Goal: Task Accomplishment & Management: Complete application form

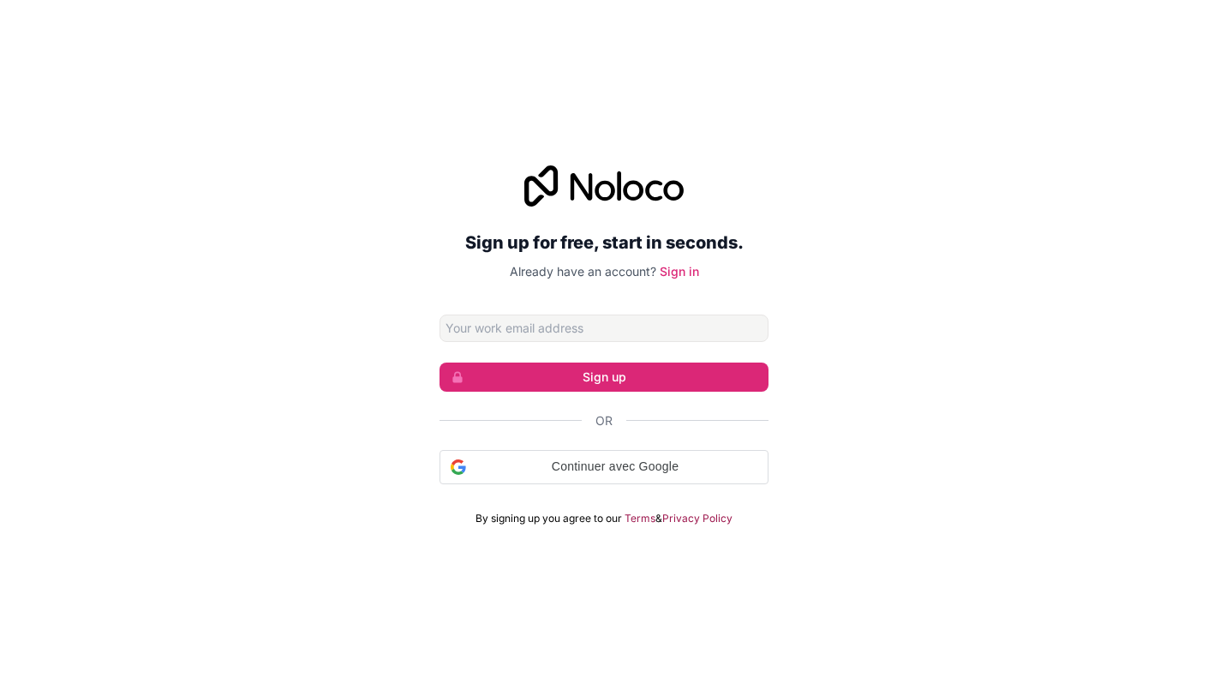
type input "foibro2025@gmail.com"
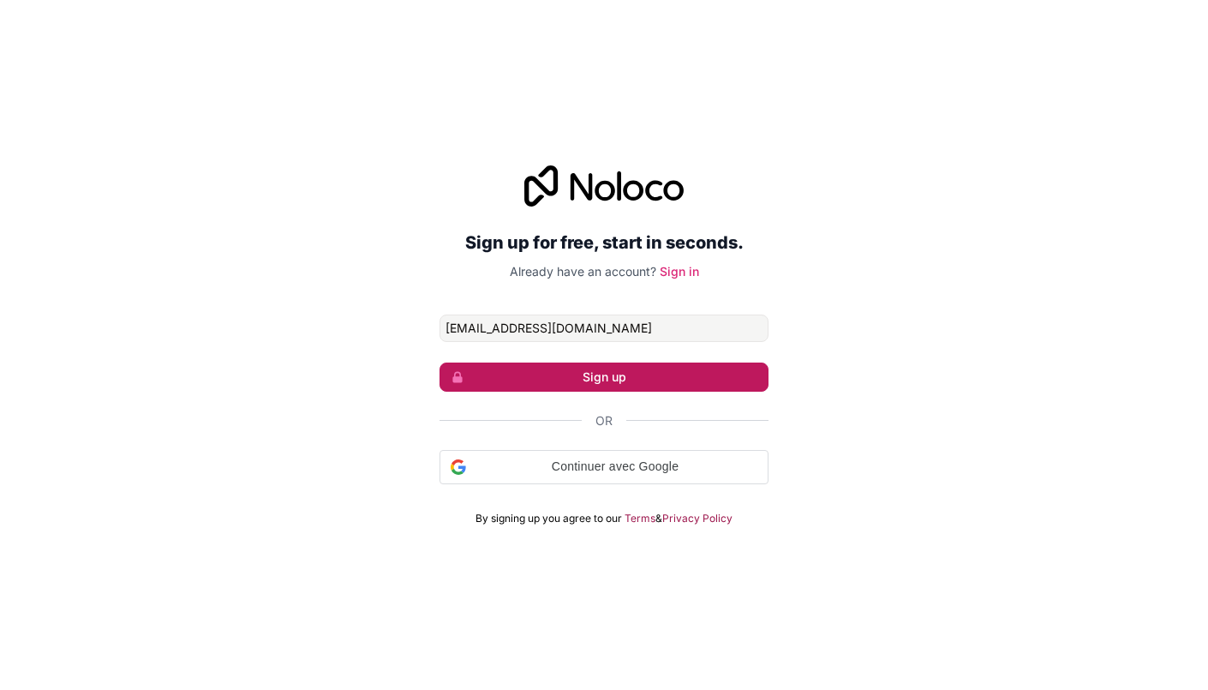
click at [567, 374] on button "Sign up" at bounding box center [603, 376] width 329 height 29
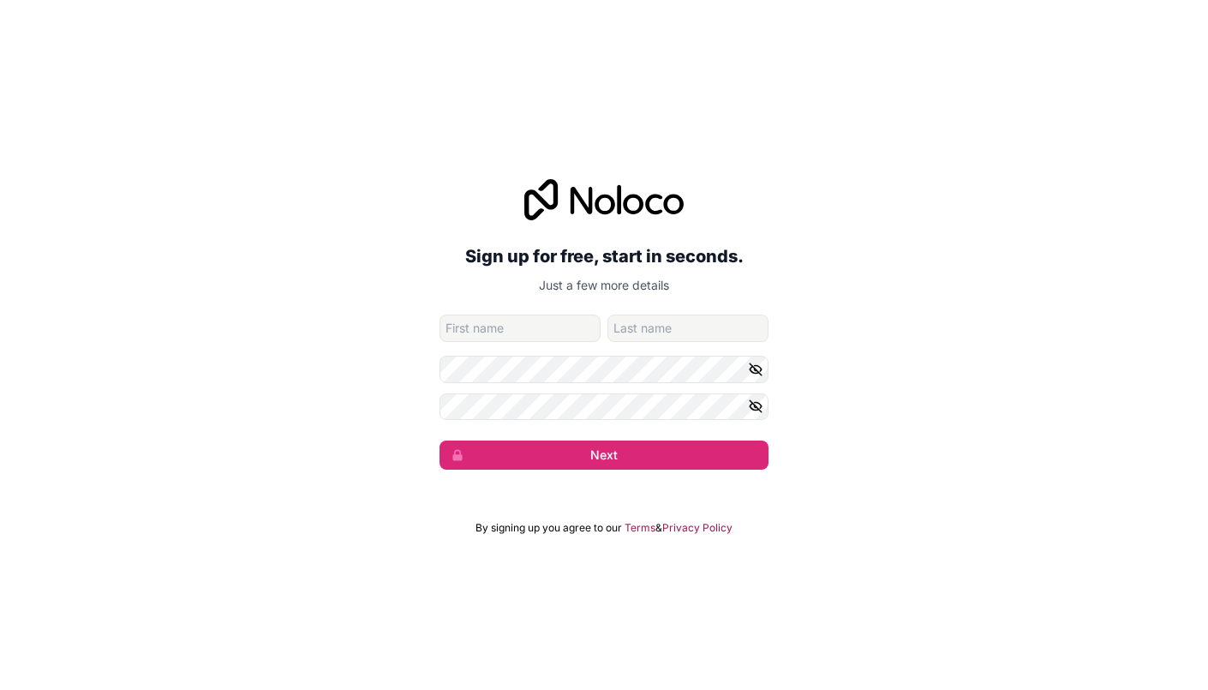
click at [529, 332] on input "given-name" at bounding box center [519, 327] width 161 height 27
type input "Ibrahim"
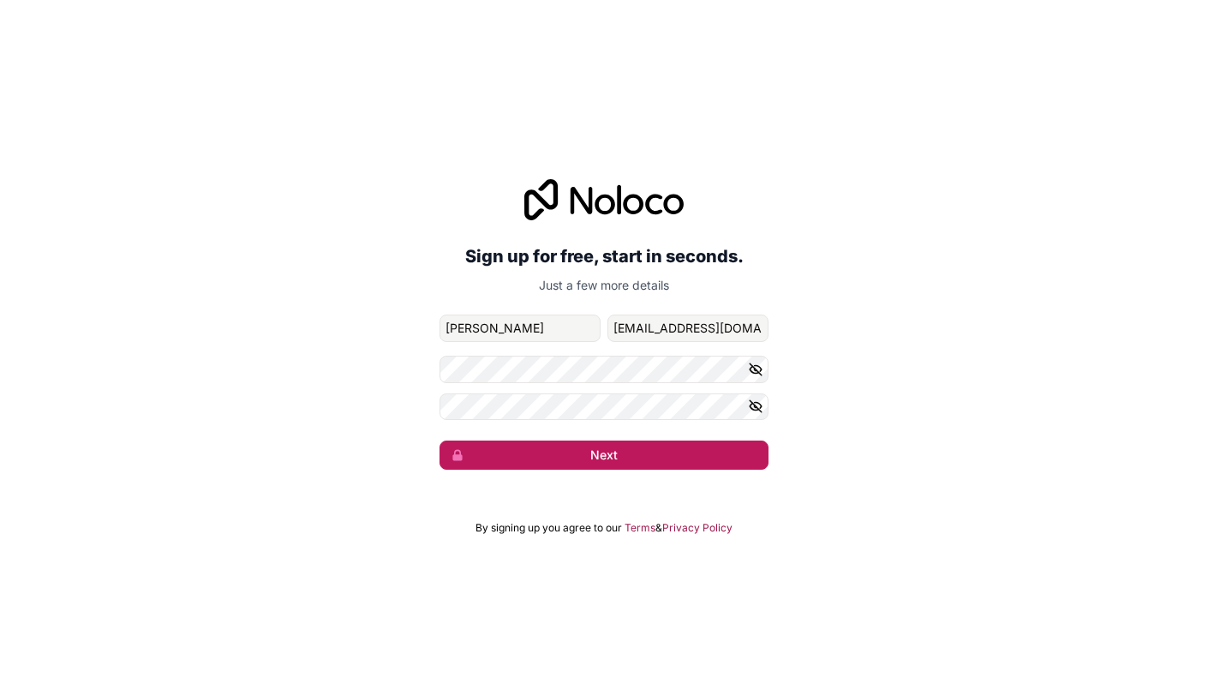
click at [588, 459] on button "Next" at bounding box center [603, 454] width 329 height 29
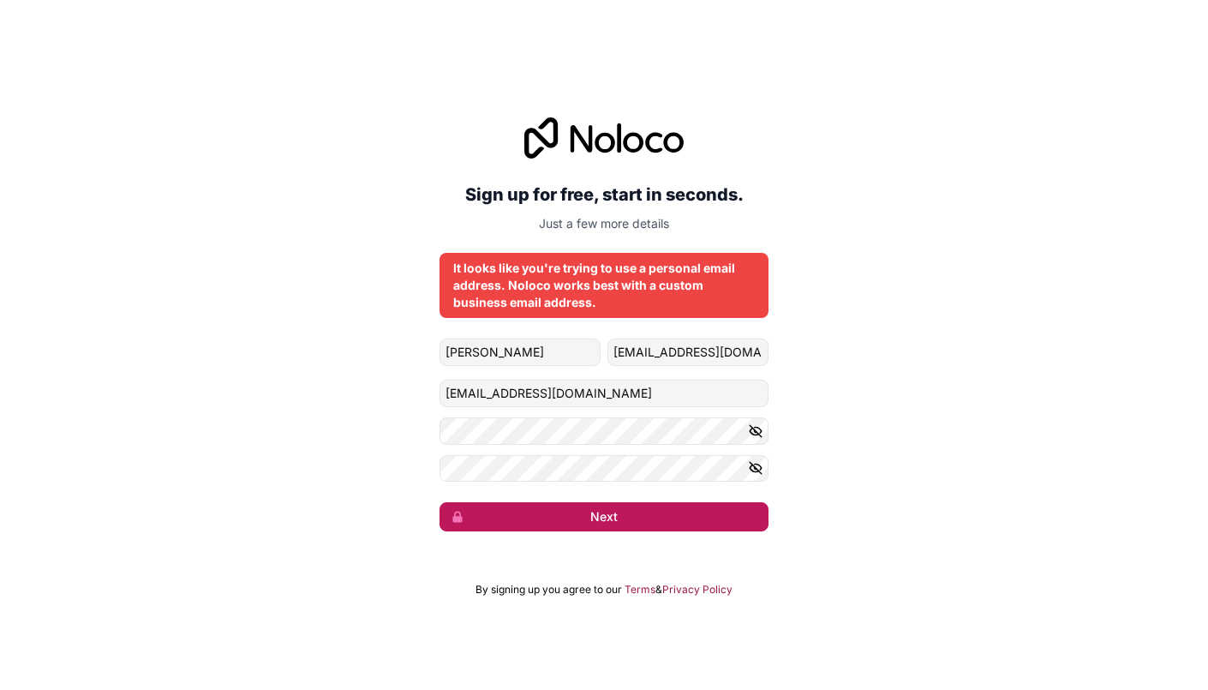
click at [509, 517] on button "Next" at bounding box center [603, 516] width 329 height 29
click at [758, 432] on icon "button" at bounding box center [755, 430] width 15 height 15
click at [757, 432] on icon "button" at bounding box center [755, 430] width 15 height 15
click at [627, 532] on div "Sign up for free, start in seconds. Just a few more details It looks like you'r…" at bounding box center [604, 324] width 1208 height 463
click at [612, 540] on div "Sign up for free, start in seconds. Just a few more details It looks like you'r…" at bounding box center [604, 324] width 1208 height 463
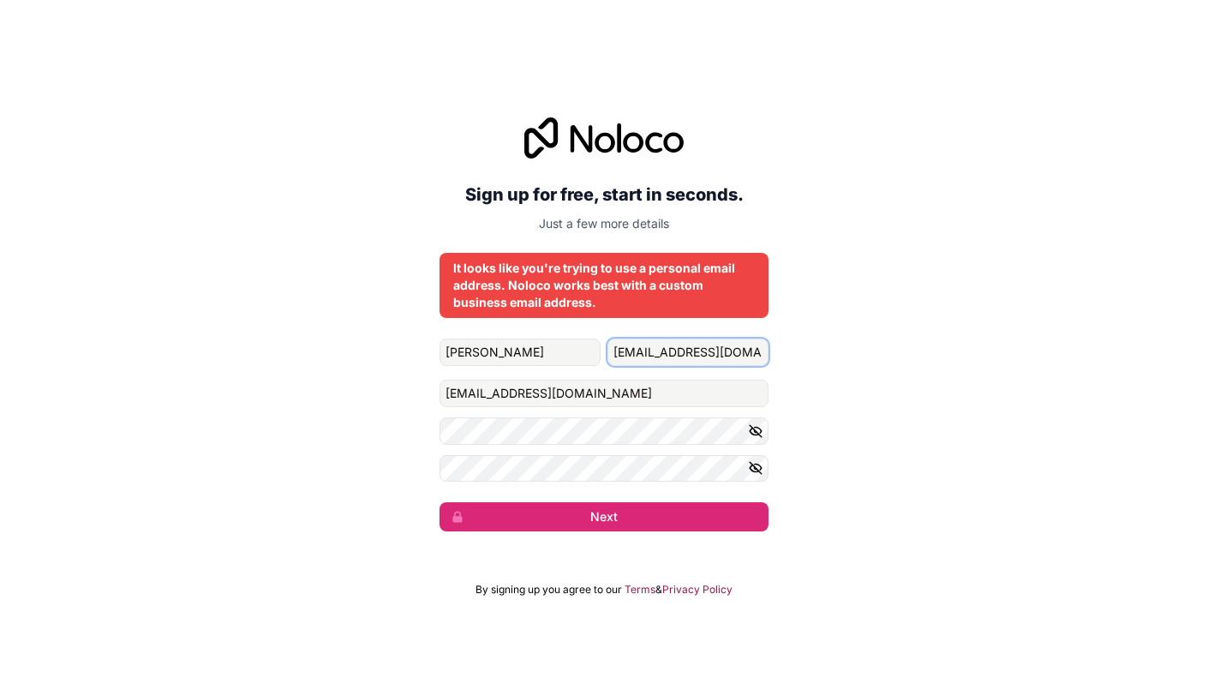
click at [751, 354] on input "foibro2025@gmail.com" at bounding box center [687, 351] width 161 height 27
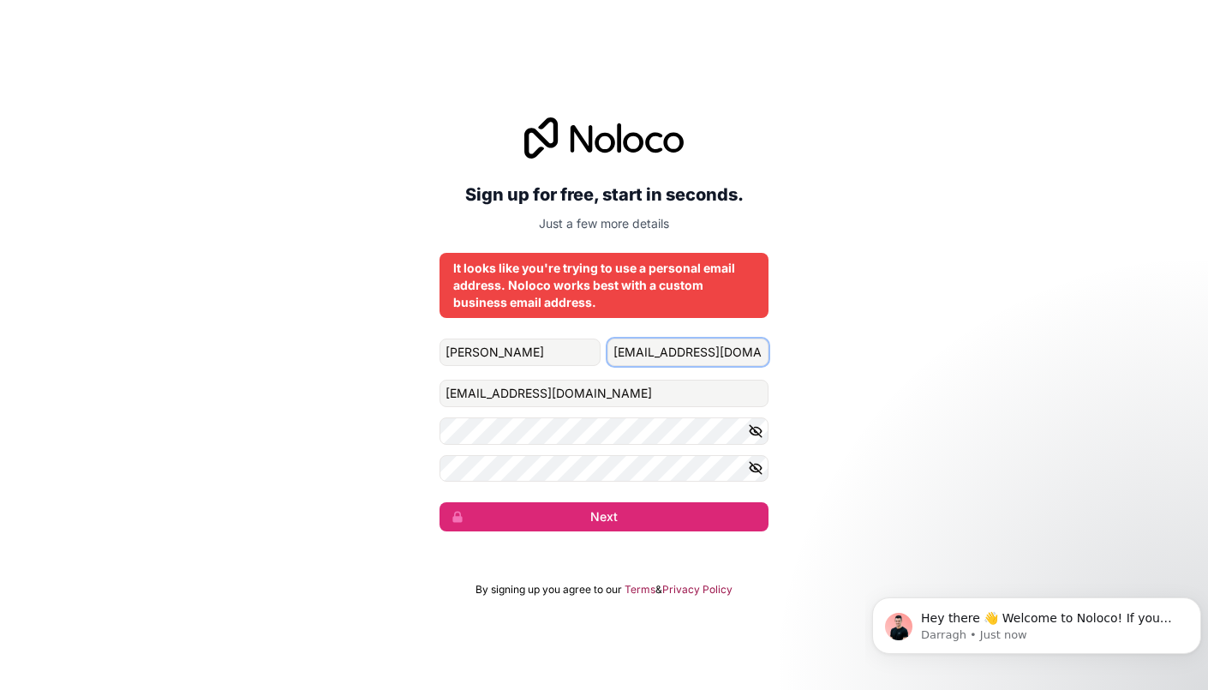
type input "Fofana"
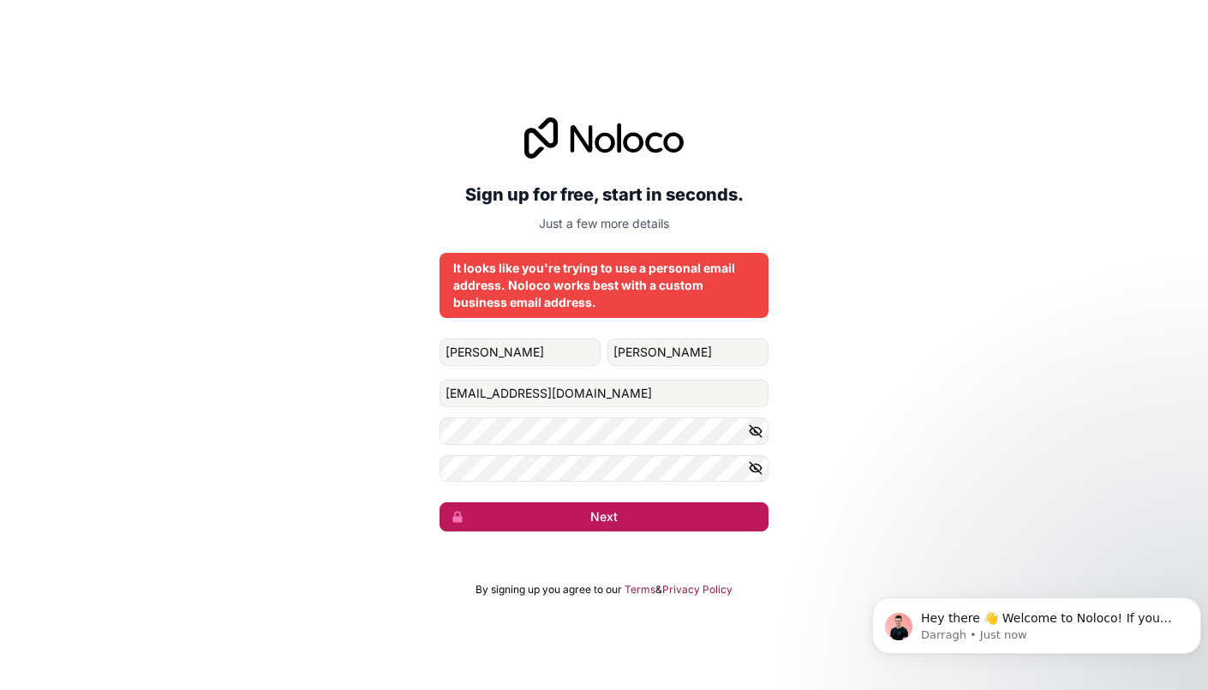
click at [684, 505] on button "Next" at bounding box center [603, 516] width 329 height 29
click at [684, 505] on button "submit" at bounding box center [603, 516] width 329 height 29
click at [684, 505] on button "Next" at bounding box center [603, 516] width 329 height 29
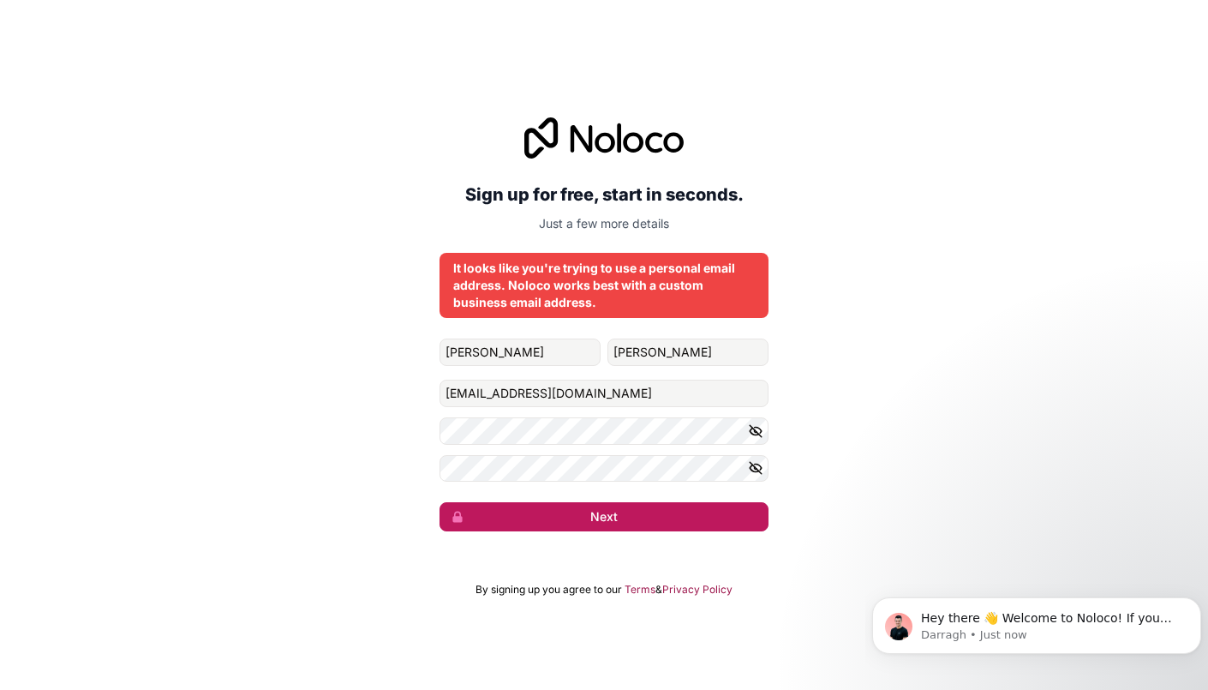
click at [684, 505] on button "Next" at bounding box center [603, 516] width 329 height 29
click at [684, 505] on button "submit" at bounding box center [603, 516] width 329 height 29
click at [684, 505] on button "Next" at bounding box center [603, 516] width 329 height 29
